Goal: Contribute content: Add original content to the website for others to see

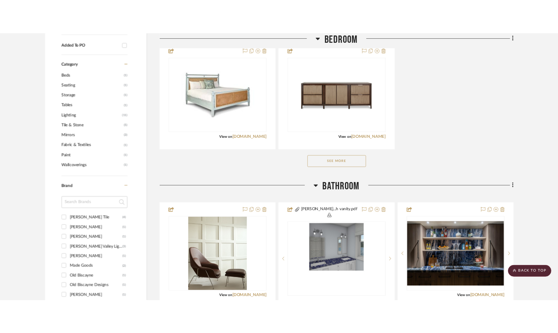
scroll to position [494, 0]
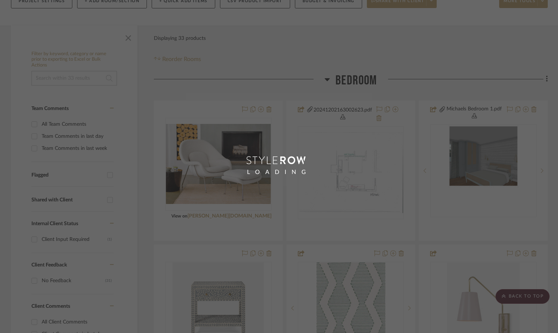
scroll to position [110, 0]
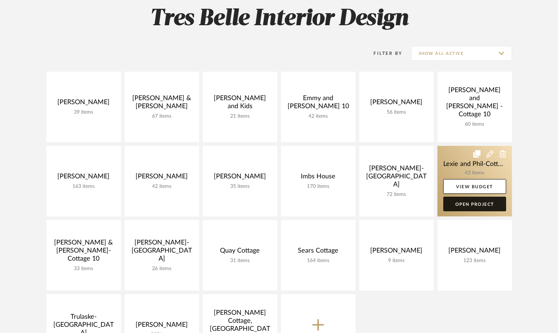
click at [468, 200] on link "Open Project" at bounding box center [474, 204] width 63 height 15
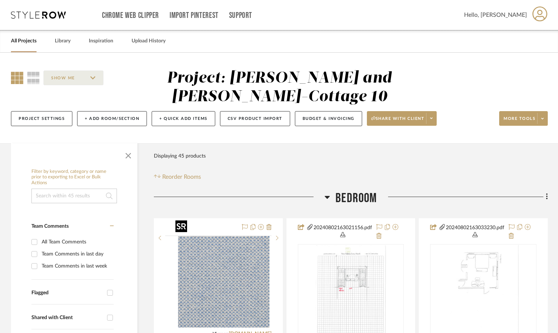
scroll to position [183, 0]
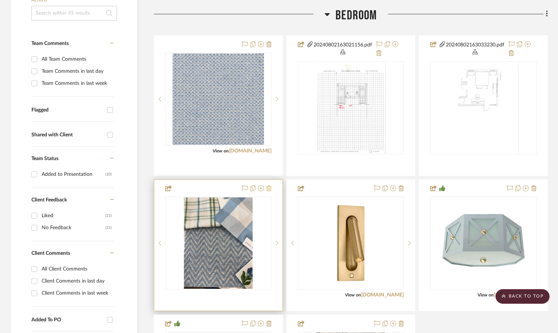
click at [269, 185] on icon at bounding box center [268, 188] width 5 height 6
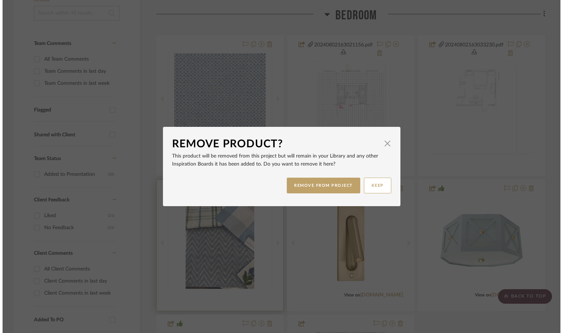
scroll to position [0, 0]
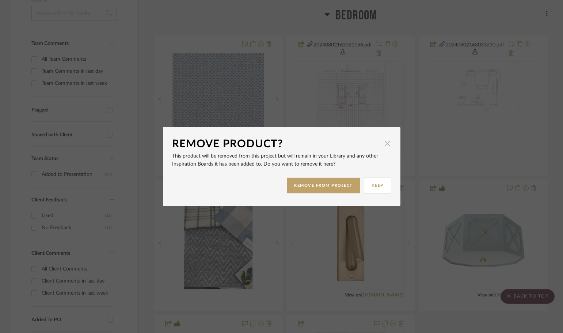
click at [384, 142] on span "button" at bounding box center [388, 143] width 15 height 15
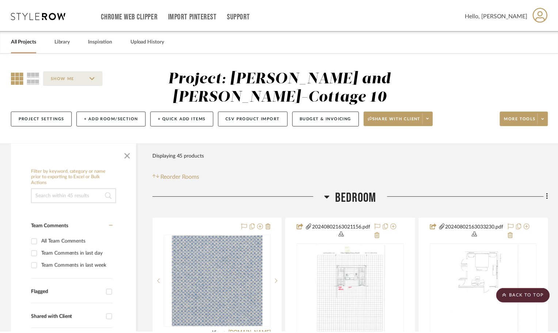
scroll to position [183, 0]
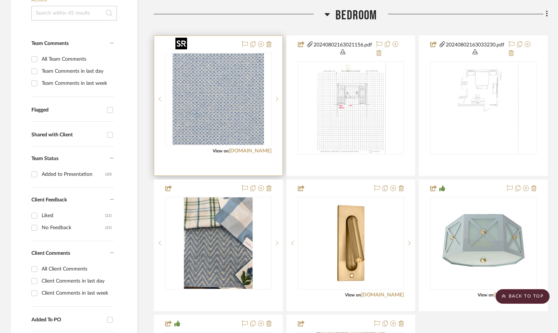
click at [222, 86] on img "0" at bounding box center [218, 98] width 91 height 91
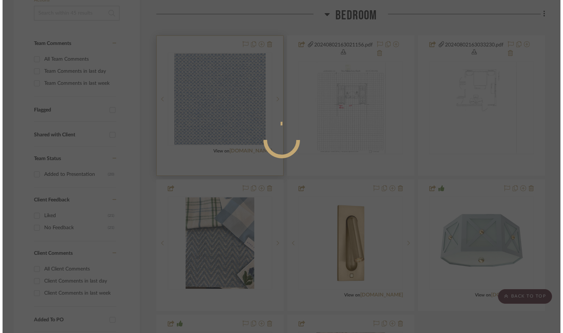
scroll to position [0, 0]
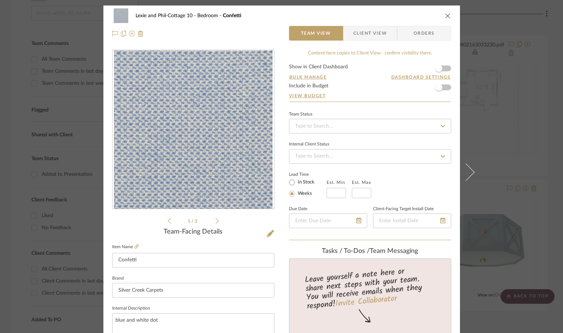
click at [378, 28] on span "Client View" at bounding box center [370, 33] width 34 height 15
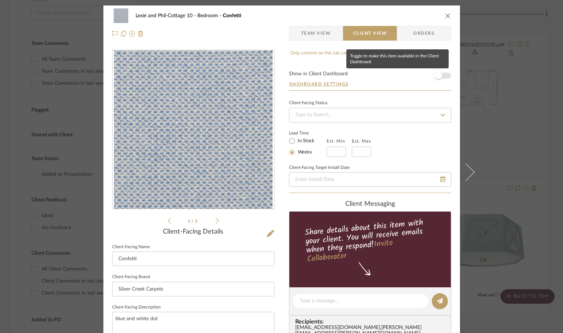
click at [436, 76] on span "button" at bounding box center [438, 75] width 7 height 7
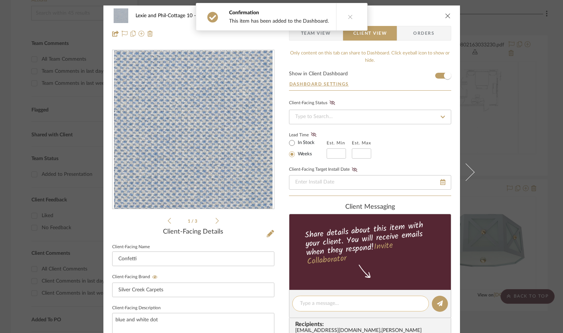
click at [304, 304] on textarea at bounding box center [360, 304] width 121 height 8
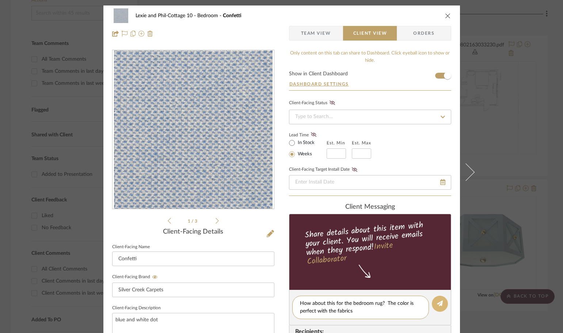
type textarea "How about this for the bedroom rug? The color is perfect with the fabrics"
click at [438, 299] on button at bounding box center [440, 304] width 16 height 16
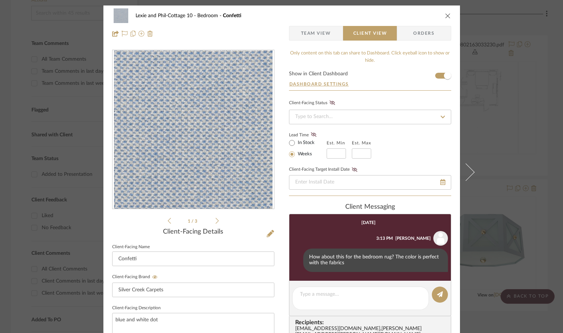
click at [216, 220] on icon at bounding box center [217, 220] width 3 height 7
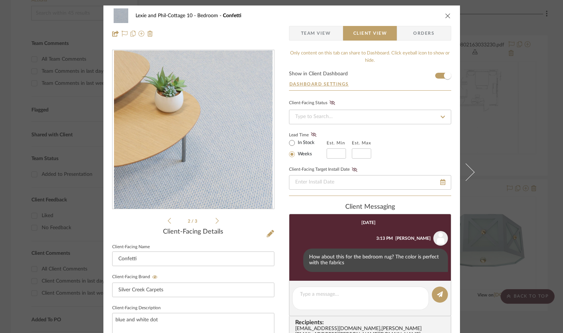
click at [216, 220] on icon at bounding box center [217, 220] width 3 height 7
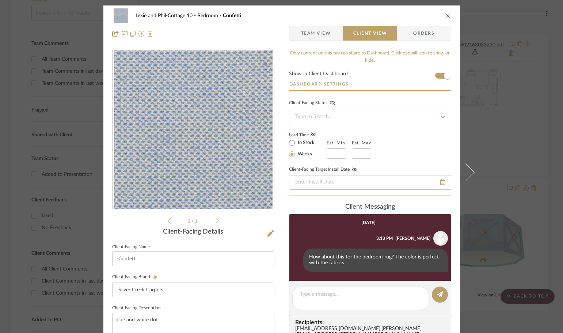
click at [445, 14] on icon "close" at bounding box center [448, 16] width 6 height 6
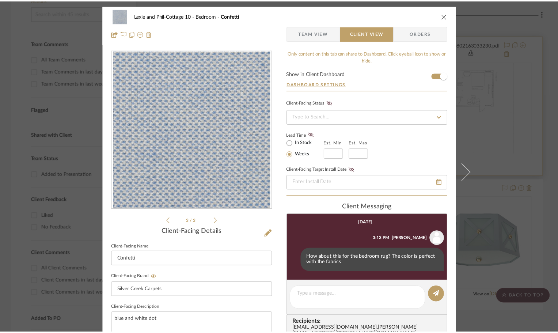
scroll to position [183, 0]
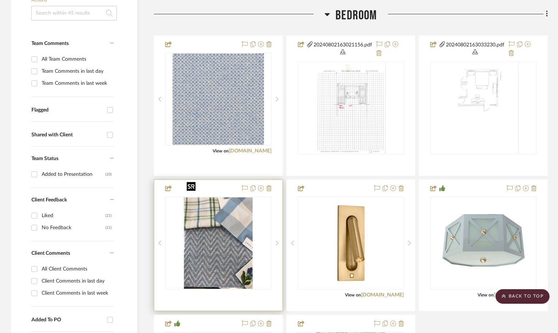
click at [233, 216] on img "0" at bounding box center [218, 242] width 69 height 91
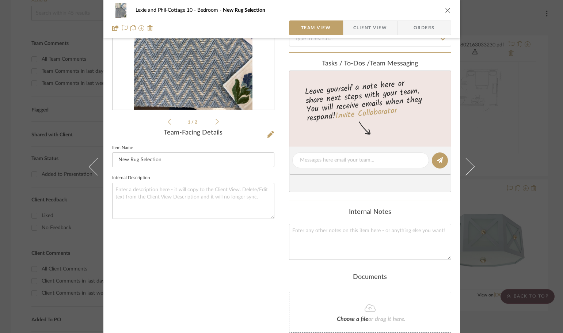
scroll to position [37, 0]
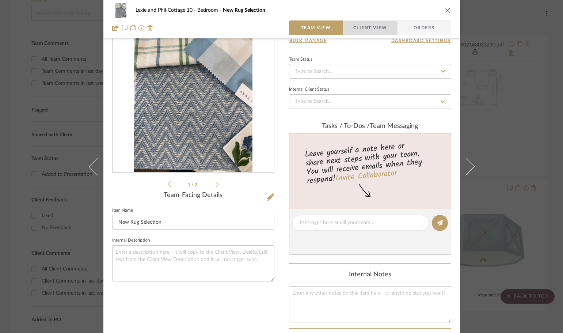
click at [372, 22] on span "Client View" at bounding box center [370, 27] width 34 height 15
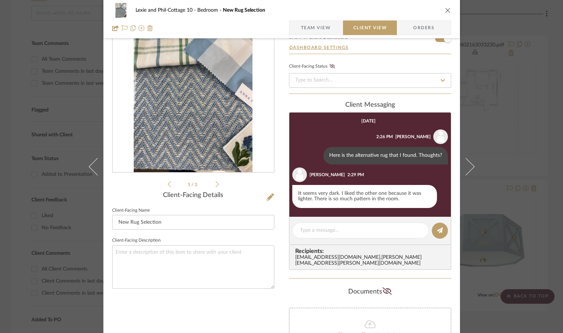
click at [446, 10] on icon "close" at bounding box center [448, 10] width 6 height 6
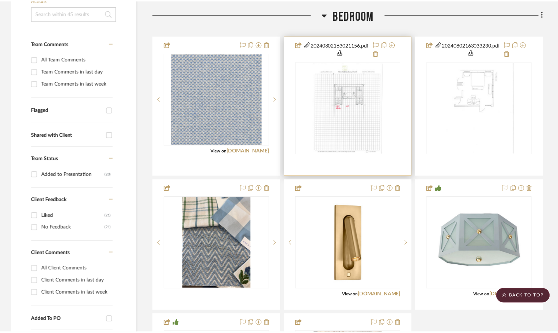
scroll to position [183, 0]
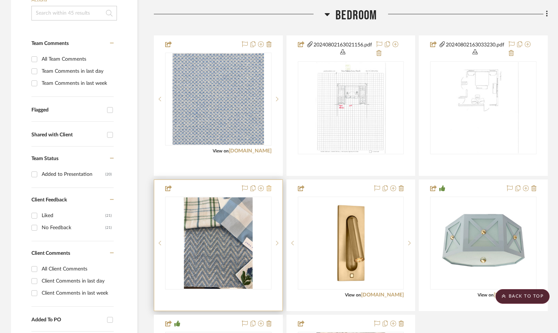
click at [271, 185] on icon at bounding box center [268, 188] width 5 height 6
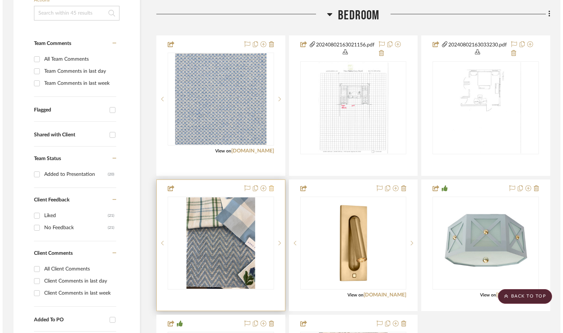
scroll to position [0, 0]
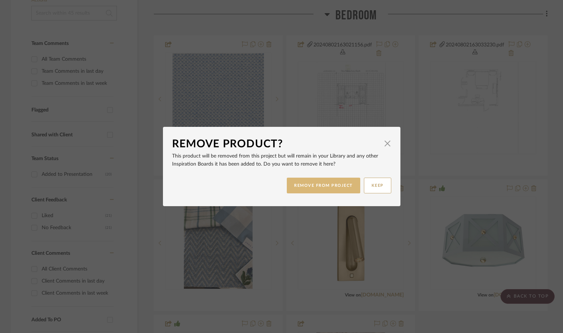
click at [333, 186] on button "REMOVE FROM PROJECT" at bounding box center [323, 186] width 73 height 16
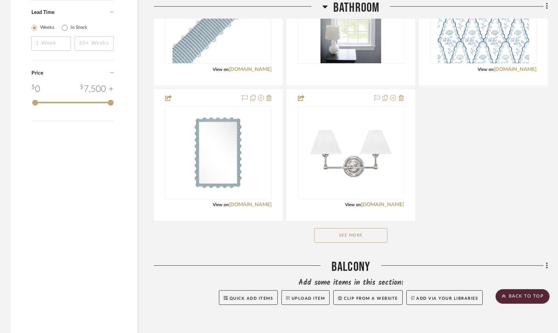
scroll to position [1066, 0]
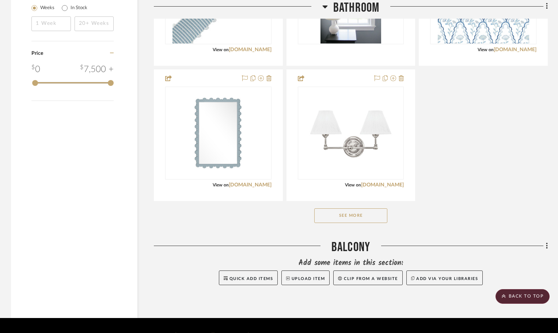
click at [377, 208] on button "See More" at bounding box center [350, 215] width 73 height 15
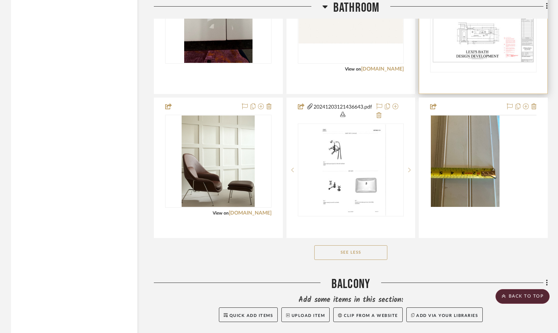
scroll to position [1468, 0]
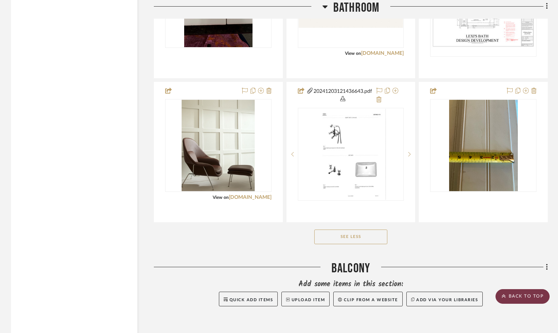
click at [518, 296] on scroll-to-top-button "BACK TO TOP" at bounding box center [523, 296] width 54 height 15
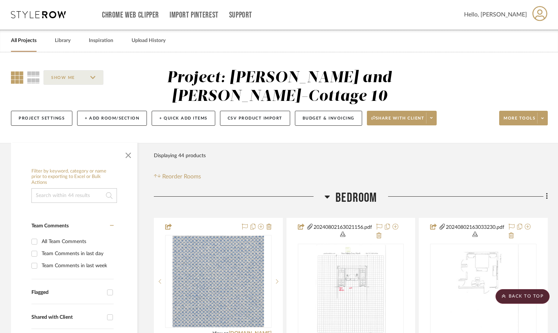
scroll to position [0, 0]
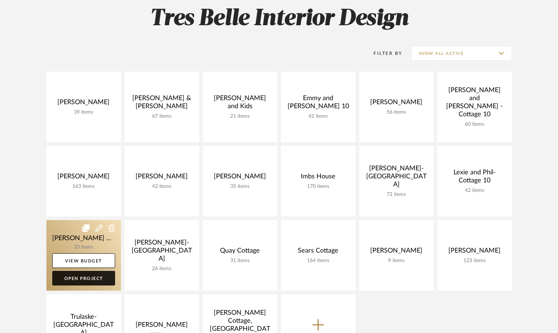
click at [85, 281] on link "Open Project" at bounding box center [83, 278] width 63 height 15
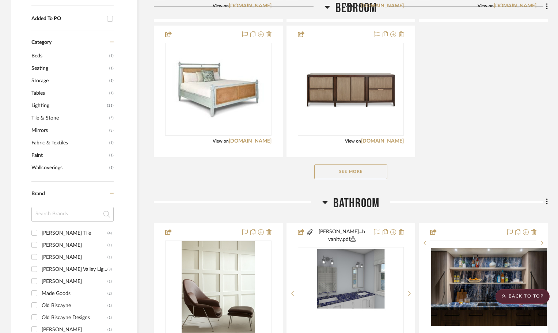
scroll to position [512, 0]
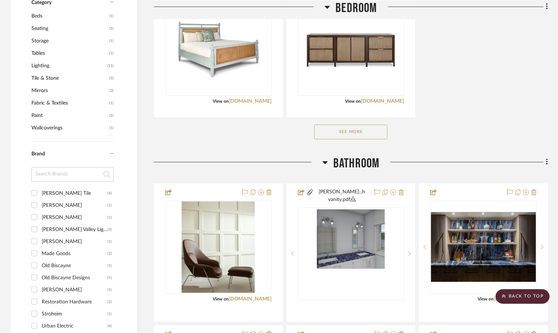
click at [367, 134] on button "See More" at bounding box center [350, 132] width 73 height 15
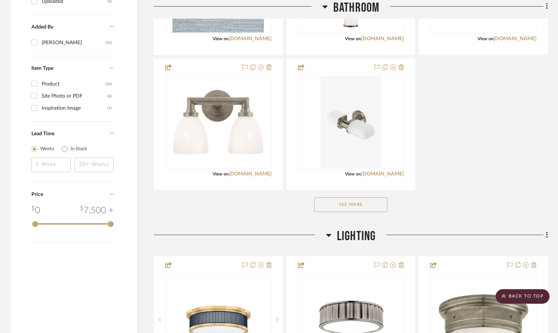
scroll to position [1024, 0]
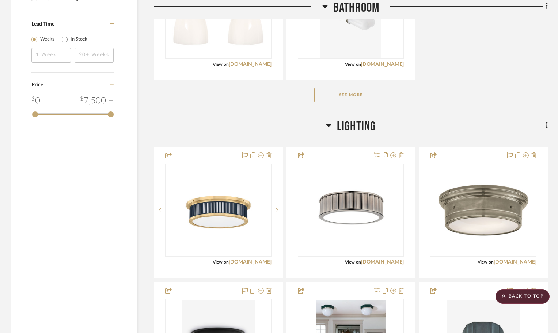
click at [366, 91] on button "See More" at bounding box center [350, 95] width 73 height 15
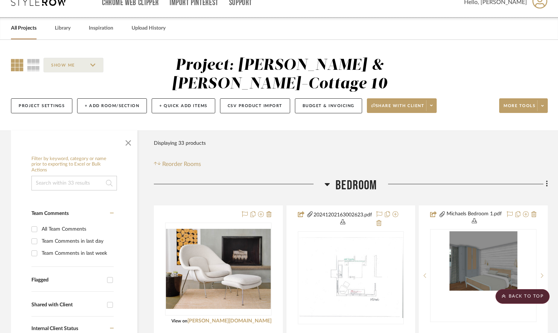
scroll to position [0, 0]
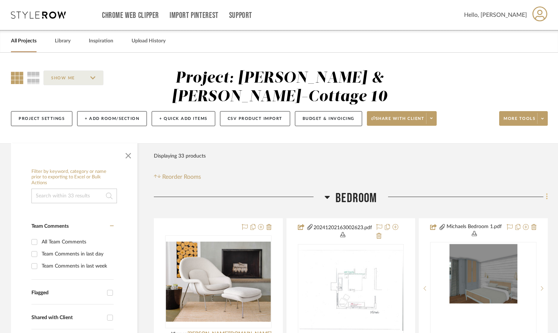
click at [547, 196] on icon at bounding box center [546, 197] width 1 height 6
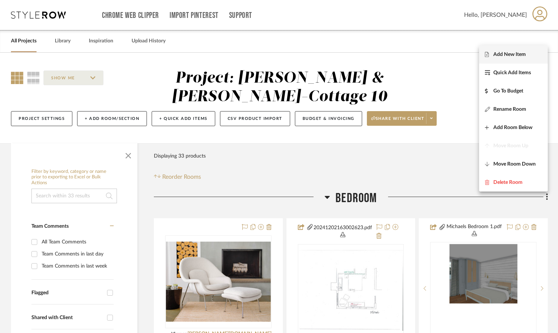
click at [523, 54] on span "Add New Item" at bounding box center [509, 54] width 33 height 6
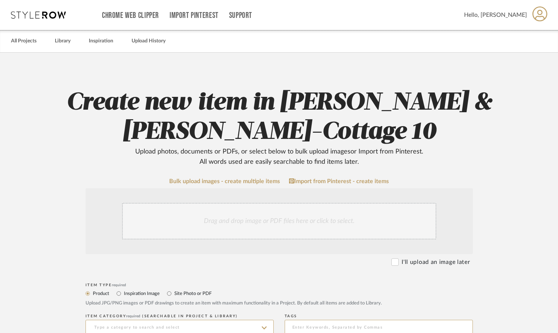
click at [243, 225] on div "Drag and drop image or PDF files here or click to select." at bounding box center [279, 221] width 314 height 37
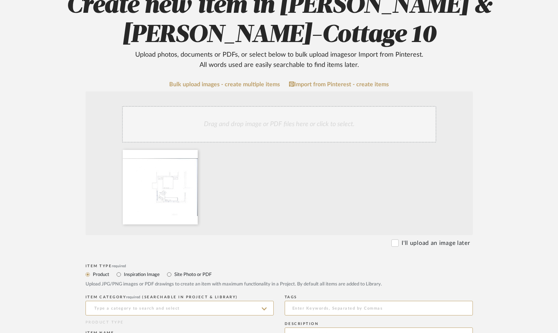
scroll to position [110, 0]
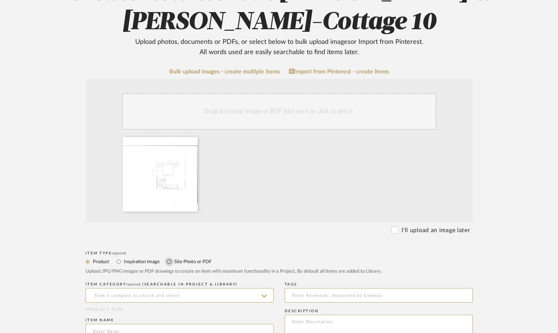
click at [170, 261] on input "Site Photo or PDF" at bounding box center [169, 261] width 9 height 9
radio input "true"
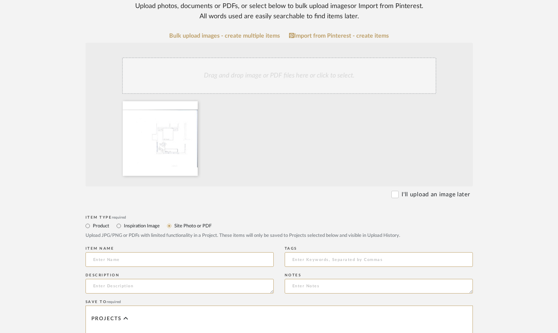
scroll to position [183, 0]
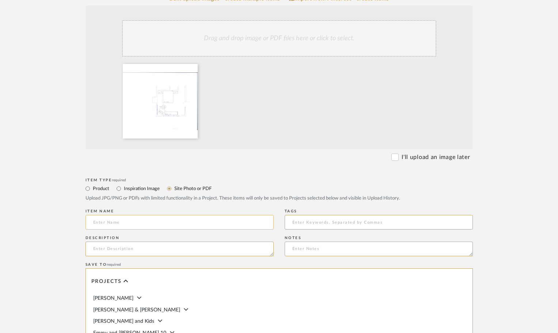
click at [133, 220] on input at bounding box center [180, 222] width 188 height 15
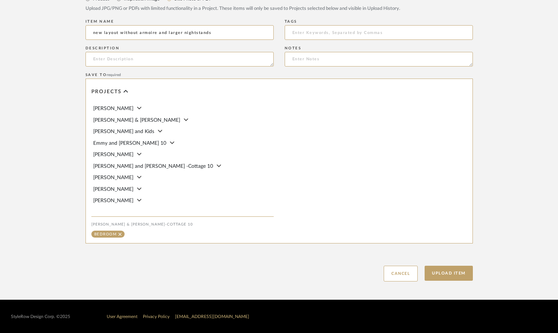
scroll to position [373, 0]
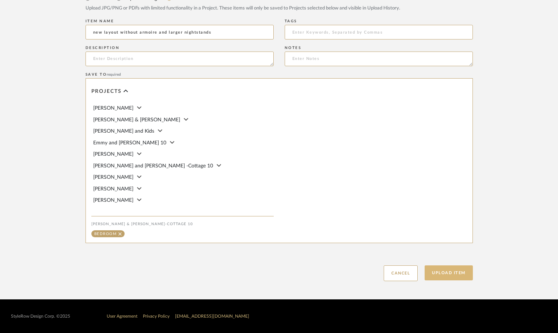
type input "new layout without armoire and larger nightstands"
click at [448, 273] on button "Upload Item" at bounding box center [449, 272] width 48 height 15
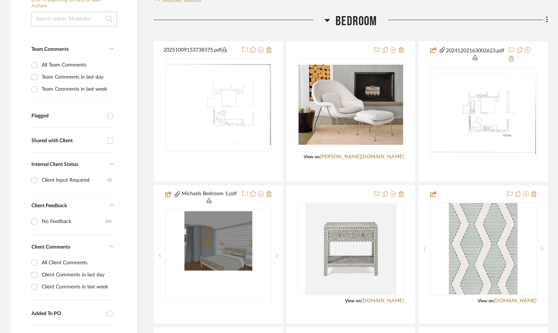
scroll to position [190, 0]
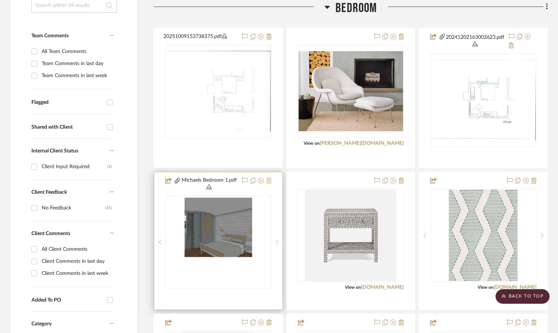
click at [267, 180] on icon at bounding box center [268, 181] width 5 height 6
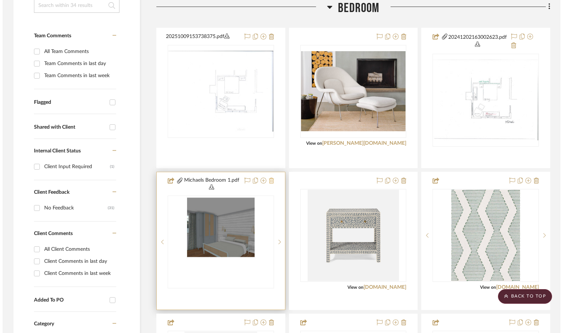
scroll to position [0, 0]
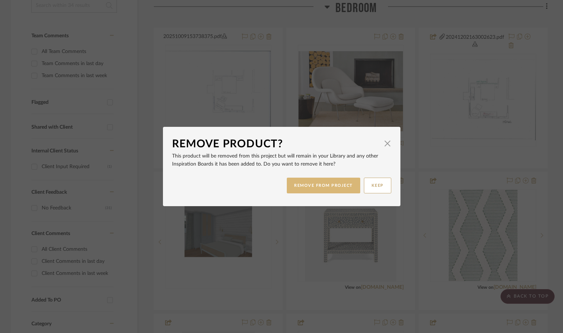
click at [310, 187] on button "REMOVE FROM PROJECT" at bounding box center [323, 186] width 73 height 16
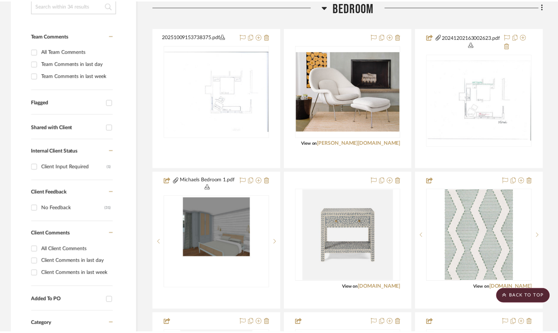
scroll to position [190, 0]
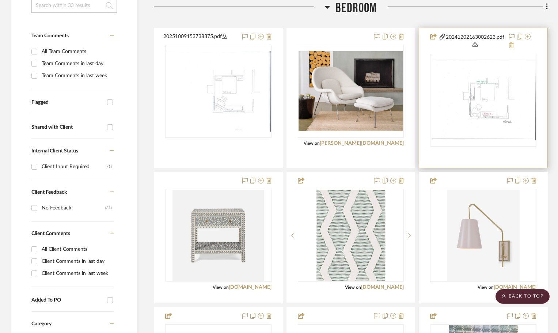
click at [512, 45] on icon at bounding box center [511, 45] width 5 height 6
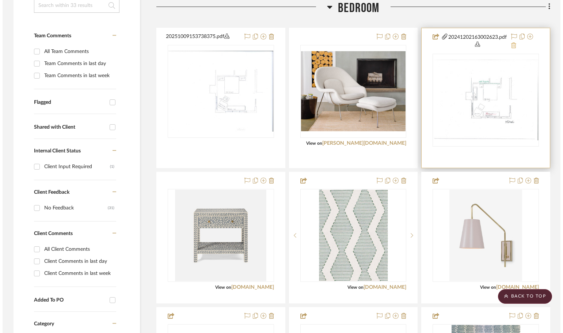
scroll to position [0, 0]
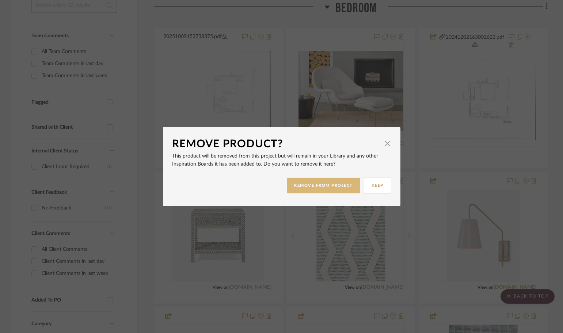
click at [305, 183] on button "REMOVE FROM PROJECT" at bounding box center [323, 186] width 73 height 16
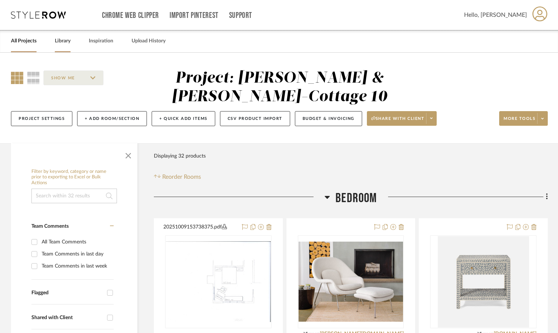
click at [66, 37] on link "Library" at bounding box center [63, 41] width 16 height 10
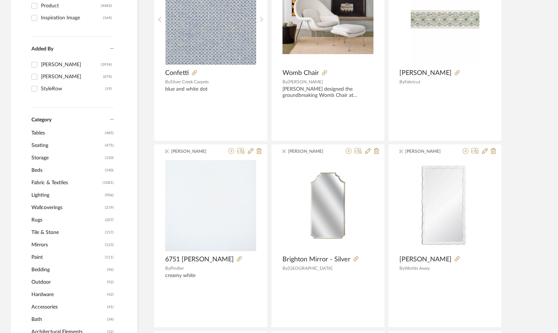
scroll to position [256, 0]
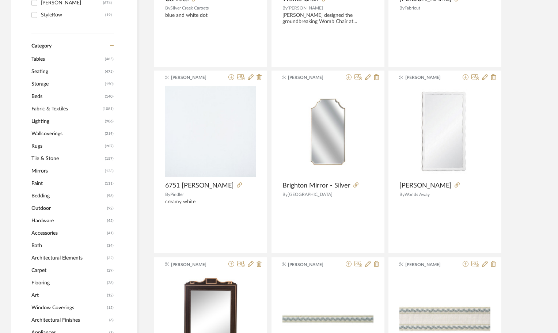
click at [39, 69] on span "Seating" at bounding box center [67, 71] width 72 height 12
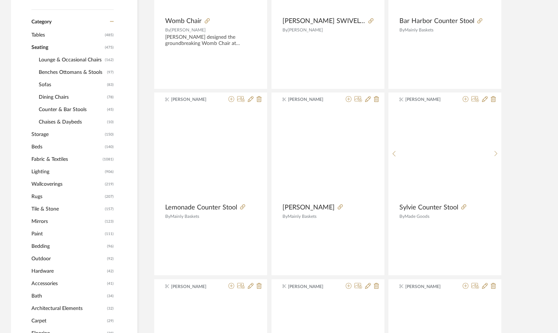
scroll to position [255, 0]
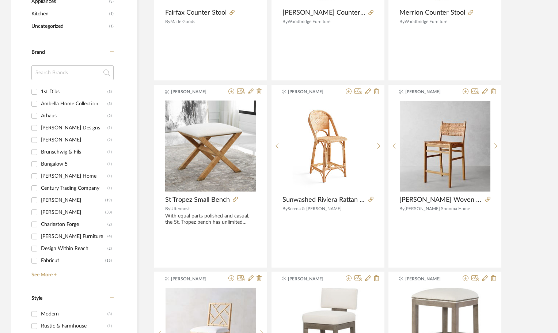
scroll to position [730, 0]
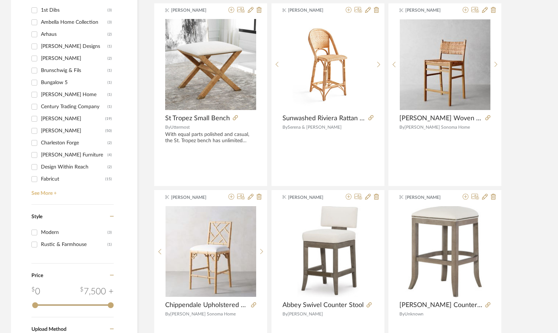
click at [32, 192] on link "See More +" at bounding box center [72, 191] width 84 height 12
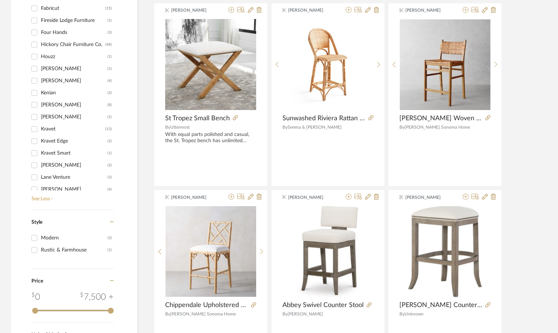
scroll to position [183, 0]
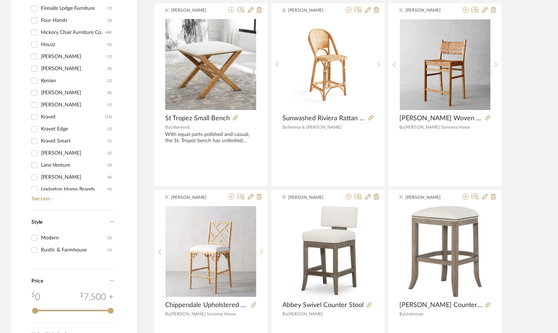
click at [33, 31] on input "Hickory Chair Furniture Co. (48)" at bounding box center [35, 33] width 12 height 12
checkbox input "true"
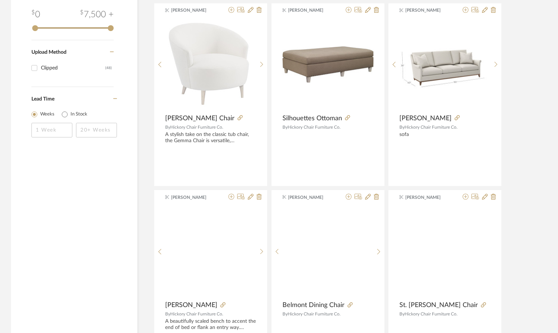
scroll to position [506, 0]
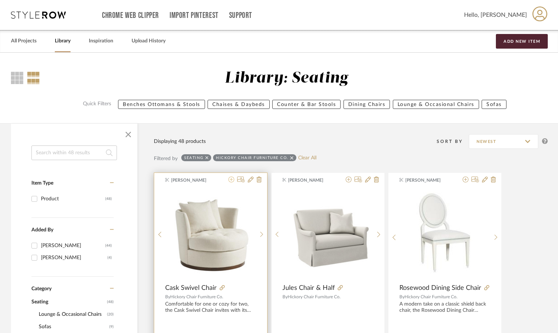
click at [232, 179] on icon at bounding box center [231, 180] width 6 height 6
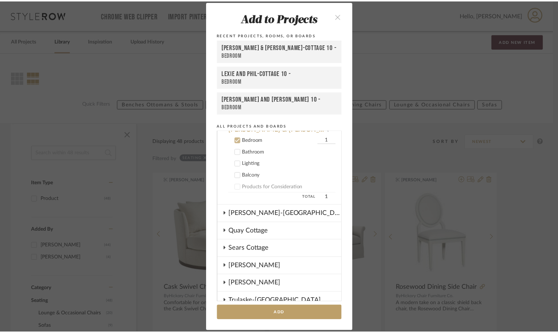
scroll to position [240, 0]
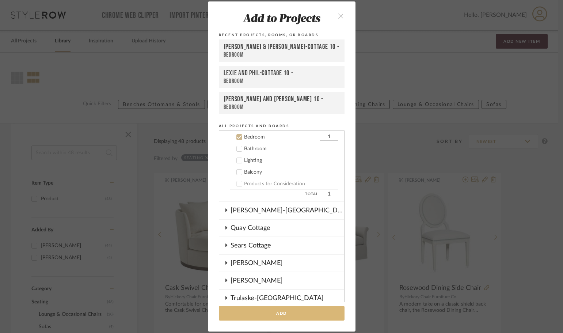
click at [290, 313] on button "Add" at bounding box center [282, 313] width 126 height 15
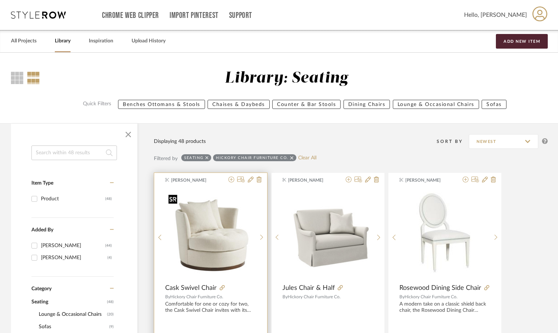
click at [222, 234] on img "0" at bounding box center [211, 234] width 91 height 85
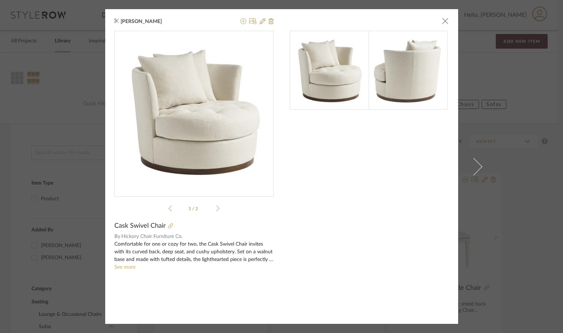
click at [168, 226] on icon at bounding box center [170, 225] width 5 height 5
click at [440, 16] on span "button" at bounding box center [445, 21] width 15 height 15
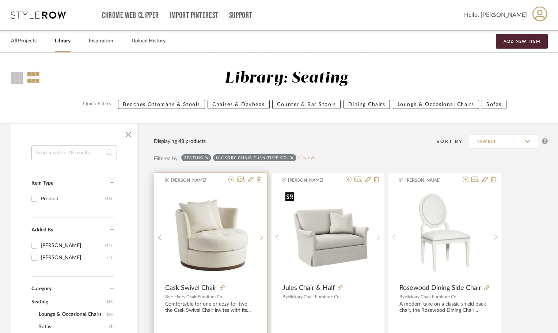
scroll to position [37, 0]
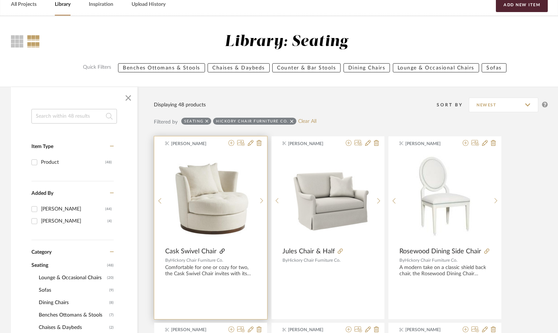
click at [221, 253] on icon at bounding box center [222, 251] width 5 height 5
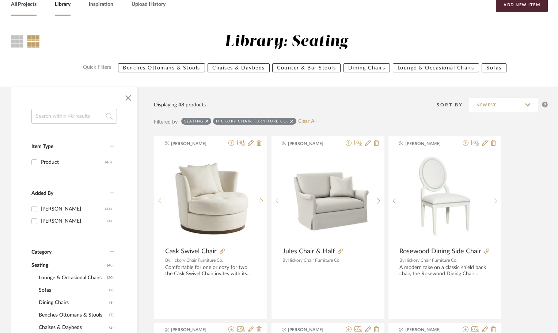
click at [29, 6] on link "All Projects" at bounding box center [24, 5] width 26 height 10
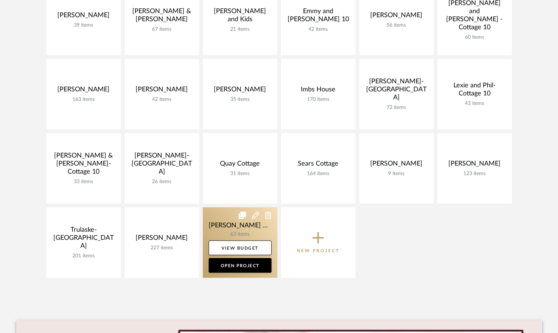
scroll to position [219, 0]
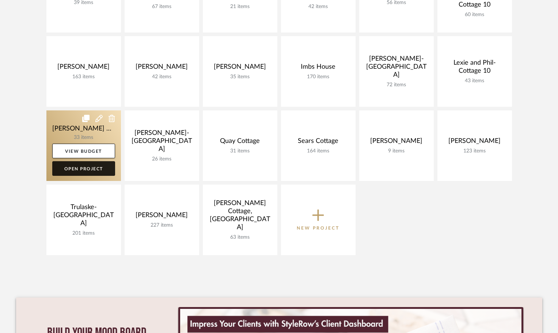
click at [91, 164] on link "Open Project" at bounding box center [83, 168] width 63 height 15
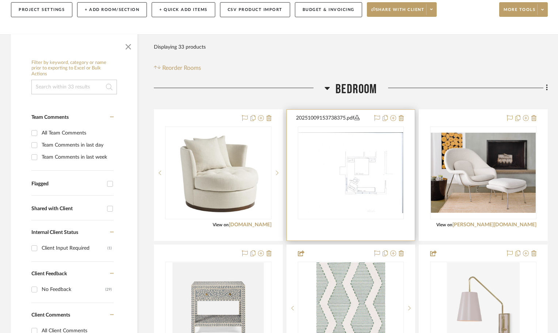
scroll to position [110, 0]
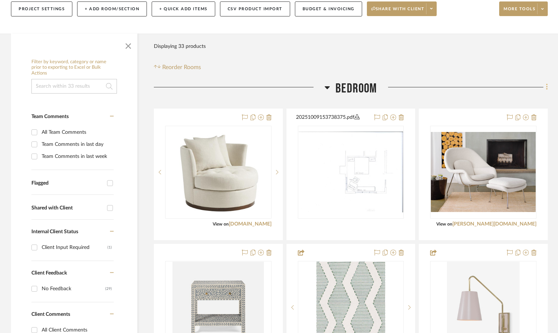
click at [547, 87] on icon at bounding box center [546, 87] width 1 height 6
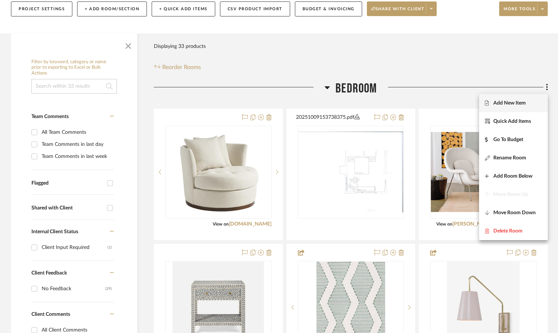
click at [509, 103] on span "Add New Item" at bounding box center [509, 103] width 33 height 6
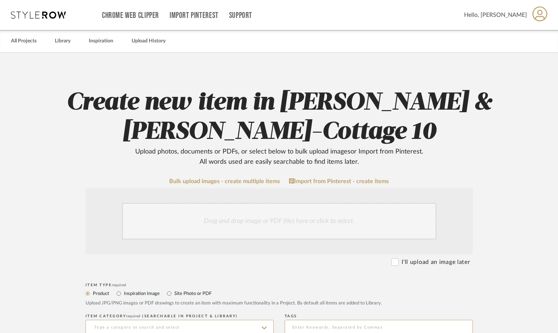
click at [177, 228] on div "Drag and drop image or PDF files here or click to select." at bounding box center [279, 221] width 314 height 37
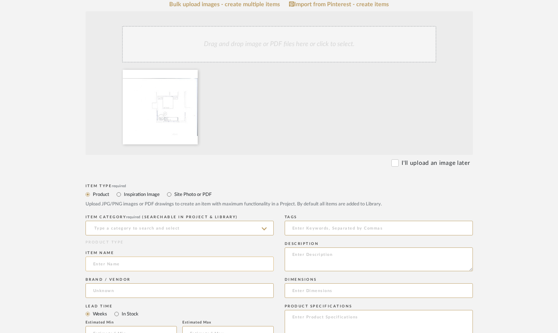
scroll to position [183, 0]
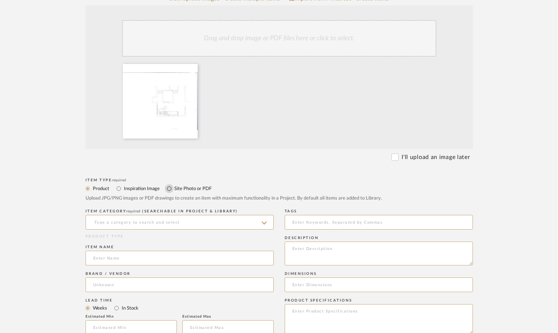
click at [170, 188] on input "Site Photo or PDF" at bounding box center [169, 188] width 9 height 9
radio input "true"
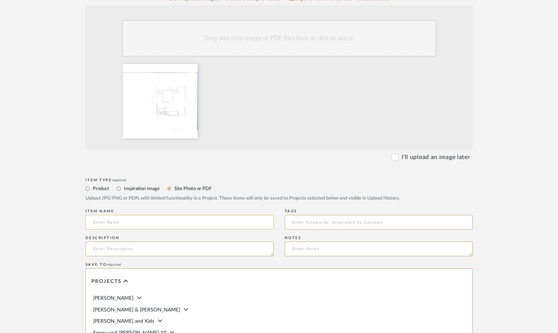
click at [161, 226] on input at bounding box center [180, 222] width 188 height 15
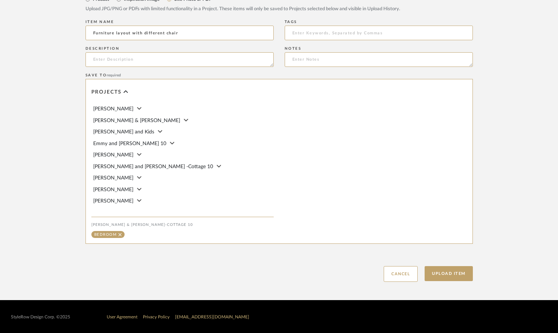
scroll to position [373, 0]
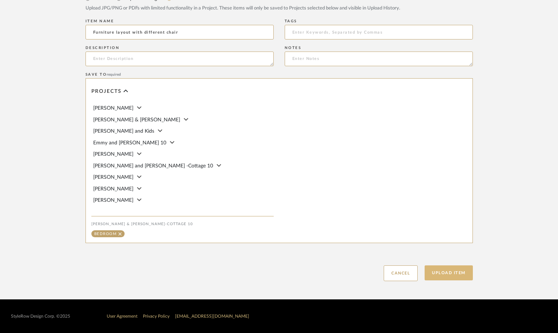
type input "Furniture layout with different chair"
click at [451, 275] on button "Upload Item" at bounding box center [449, 272] width 48 height 15
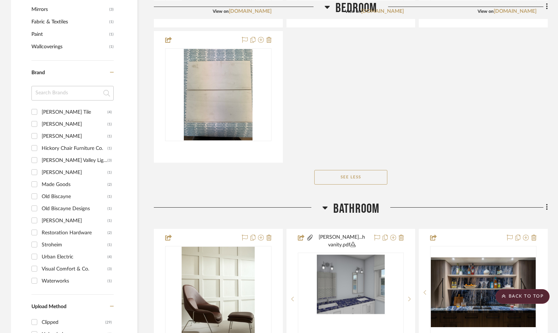
scroll to position [593, 0]
click at [535, 297] on scroll-to-top-button "BACK TO TOP" at bounding box center [523, 296] width 54 height 15
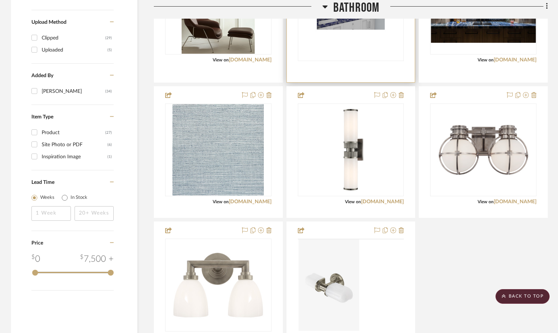
scroll to position [950, 0]
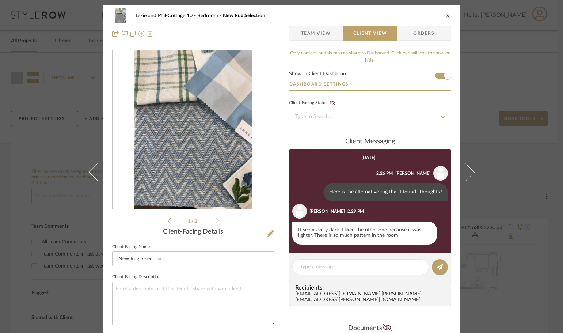
scroll to position [30, 0]
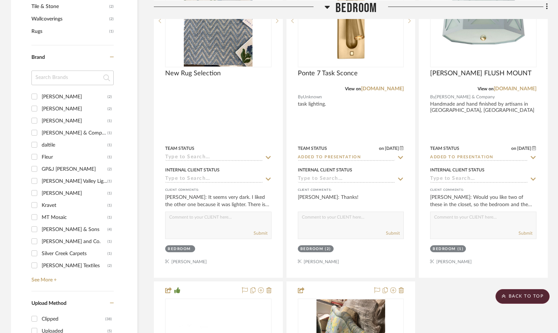
scroll to position [658, 0]
